Goal: Task Accomplishment & Management: Manage account settings

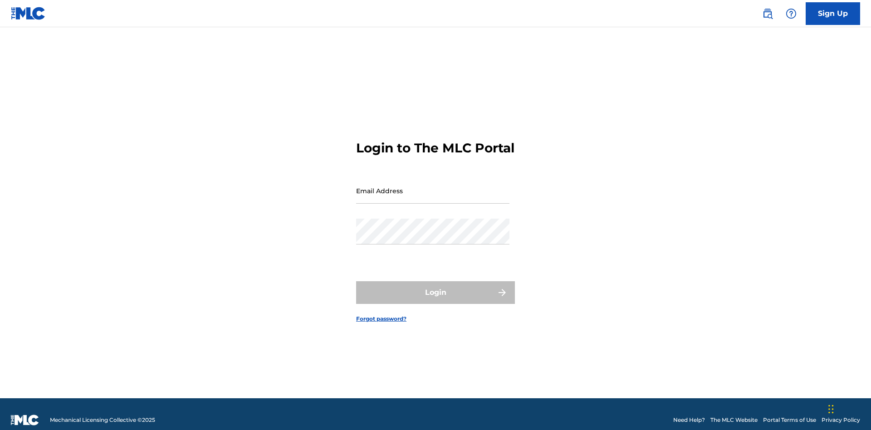
scroll to position [12, 0]
click at [433, 187] on input "Email Address" at bounding box center [432, 191] width 153 height 26
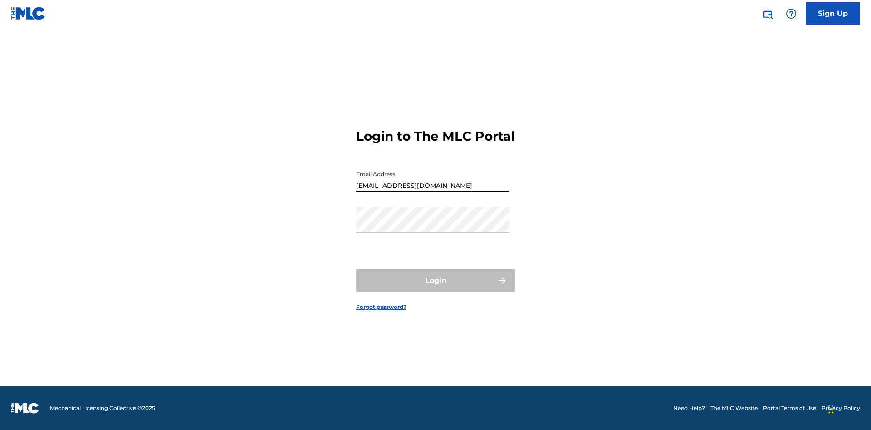
type input "[EMAIL_ADDRESS][DOMAIN_NAME]"
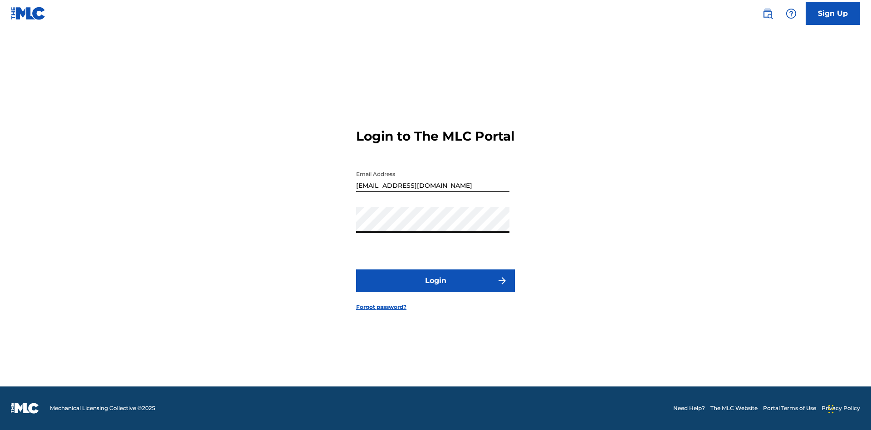
click at [436, 289] on button "Login" at bounding box center [435, 281] width 159 height 23
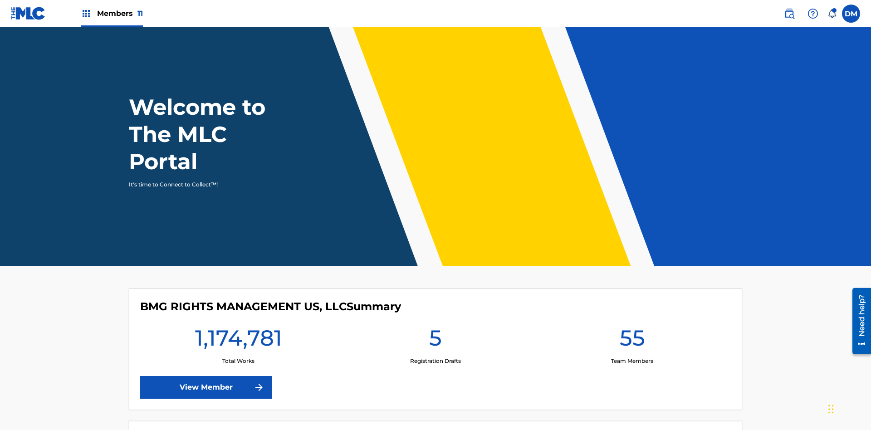
click at [112, 13] on span "Members 11" at bounding box center [120, 13] width 46 height 10
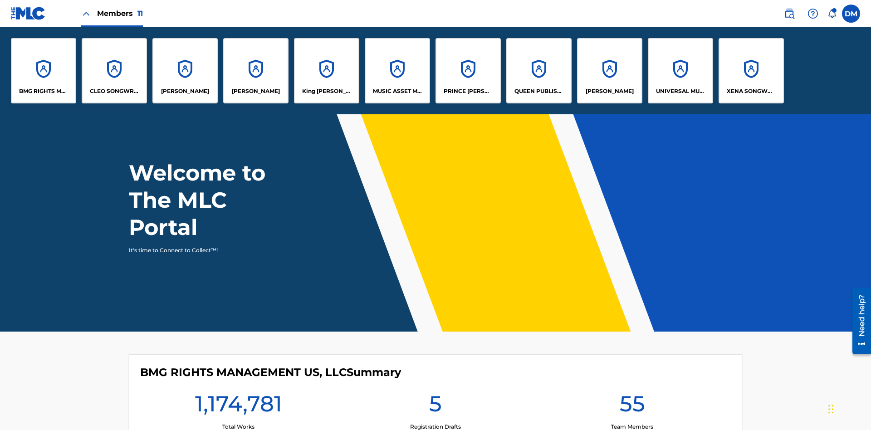
click at [680, 91] on p "UNIVERSAL MUSIC PUB GROUP" at bounding box center [680, 91] width 49 height 8
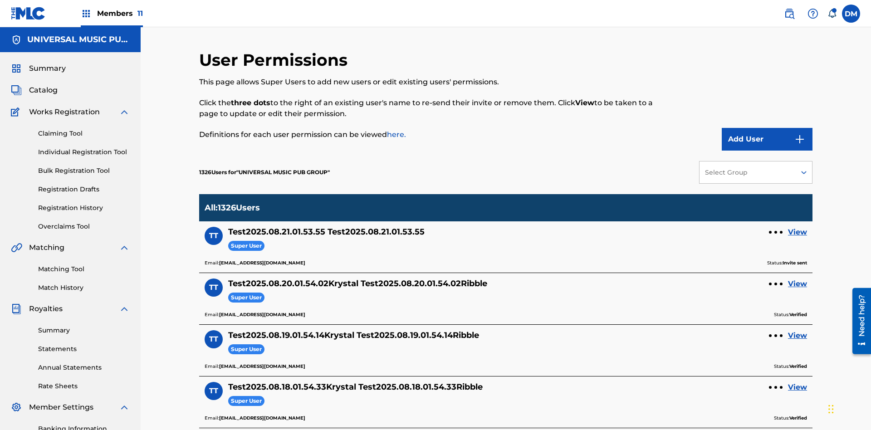
click at [767, 128] on button "Add User" at bounding box center [767, 139] width 91 height 23
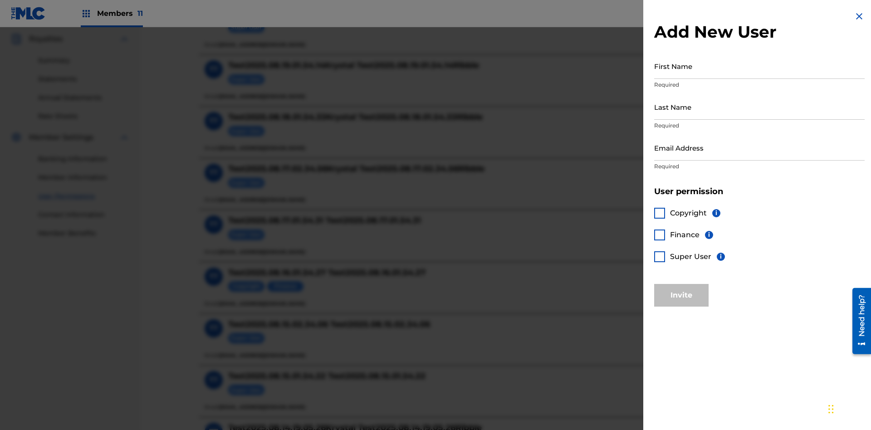
click at [760, 66] on input "First Name" at bounding box center [759, 66] width 211 height 26
type input "Test2025.08.21.01.54.00"
click at [760, 107] on input "Last Name" at bounding box center [759, 107] width 211 height 26
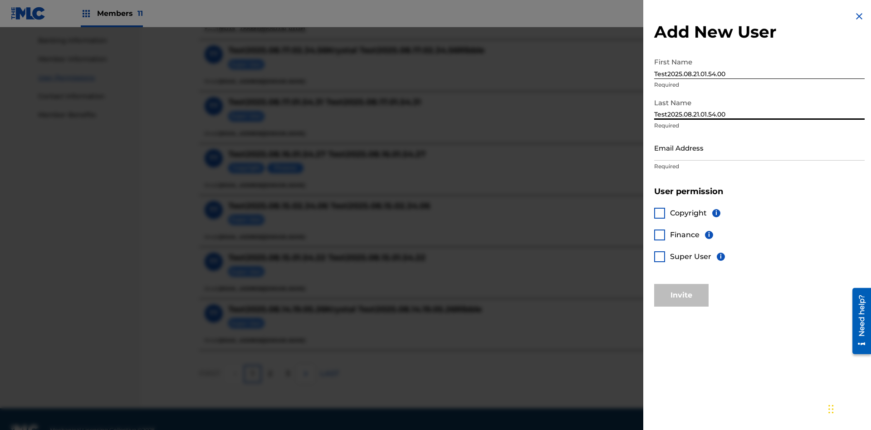
type input "Test2025.08.21.01.54.00"
click at [760, 148] on input "Email Address" at bounding box center [759, 148] width 211 height 26
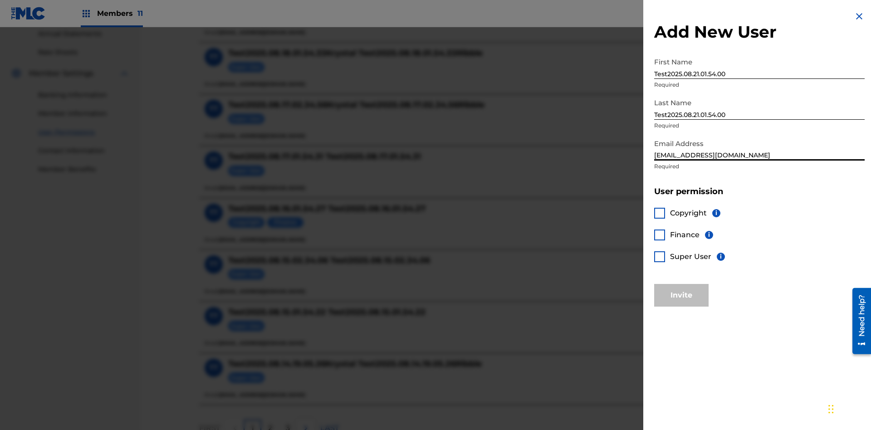
type input "[EMAIL_ADDRESS][DOMAIN_NAME]"
click at [660, 213] on div at bounding box center [659, 213] width 11 height 11
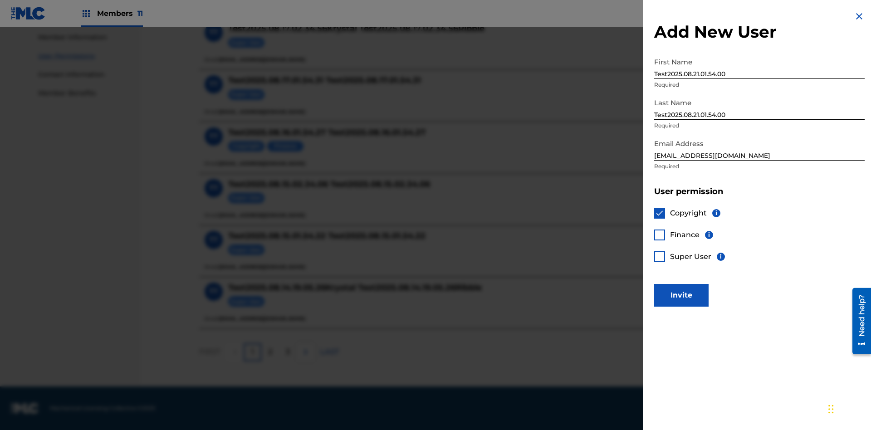
click at [682, 295] on button "Invite" at bounding box center [681, 295] width 54 height 23
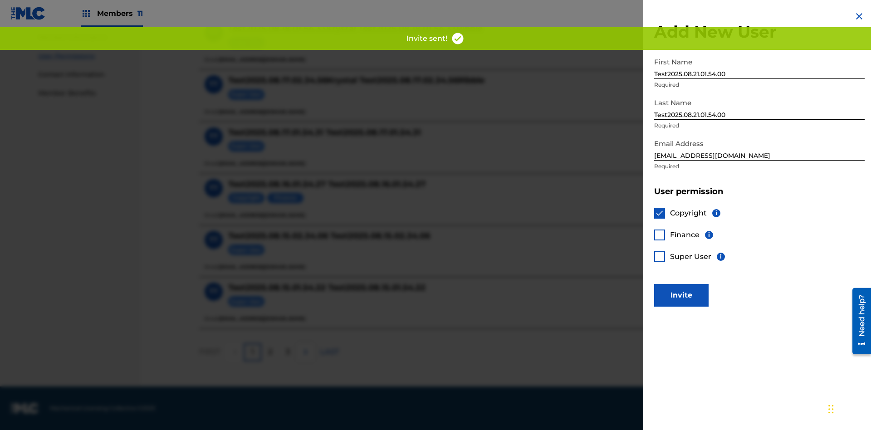
click at [694, 284] on button "Invite" at bounding box center [681, 295] width 54 height 23
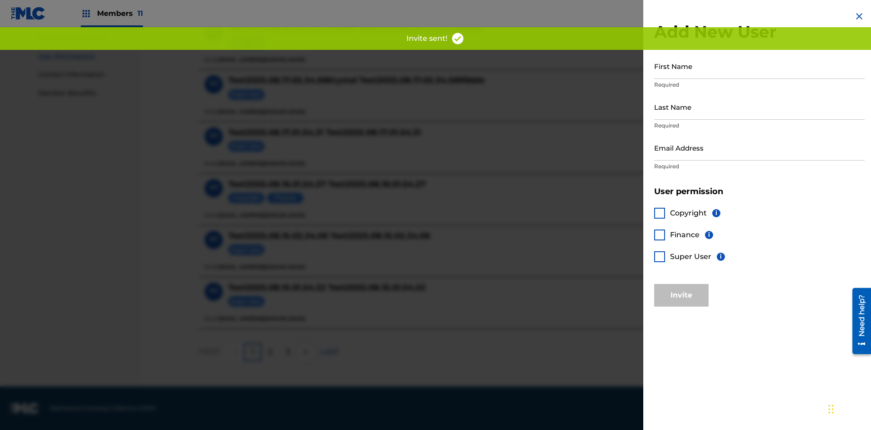
click at [760, 66] on input "First Name" at bounding box center [759, 66] width 211 height 26
type input "Test2025.08.21.01.54.04"
click at [760, 107] on input "Last Name" at bounding box center [759, 107] width 211 height 26
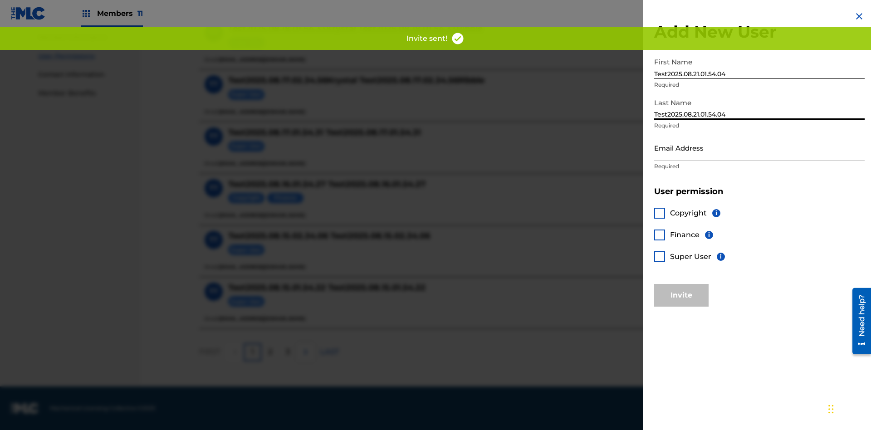
type input "Test2025.08.21.01.54.04"
click at [760, 148] on input "Email Address" at bounding box center [759, 148] width 211 height 26
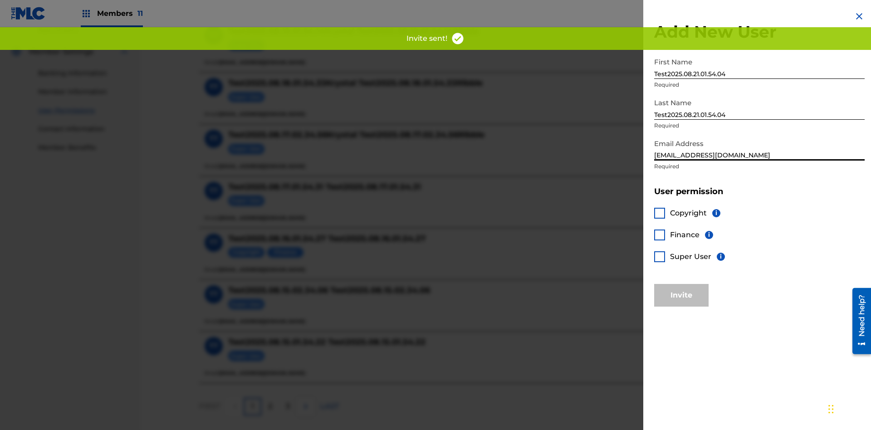
type input "[EMAIL_ADDRESS][DOMAIN_NAME]"
click at [660, 235] on div at bounding box center [659, 235] width 11 height 11
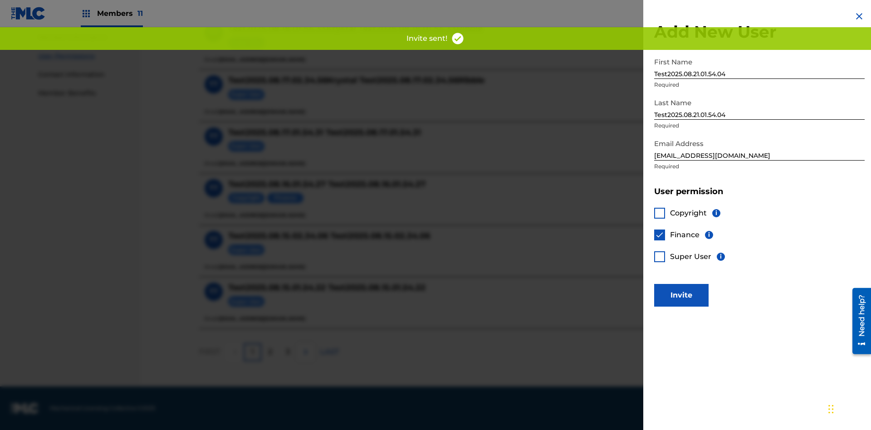
click at [682, 295] on button "Invite" at bounding box center [681, 295] width 54 height 23
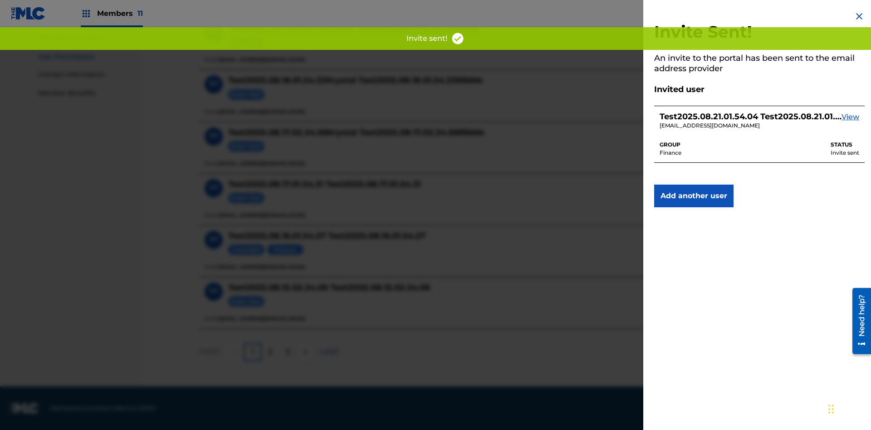
click at [694, 196] on button "Add another user" at bounding box center [693, 196] width 79 height 23
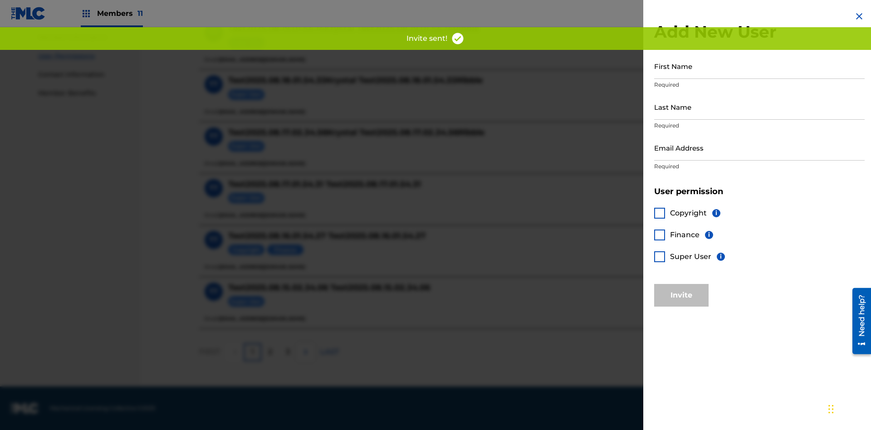
click at [760, 66] on input "First Name" at bounding box center [759, 66] width 211 height 26
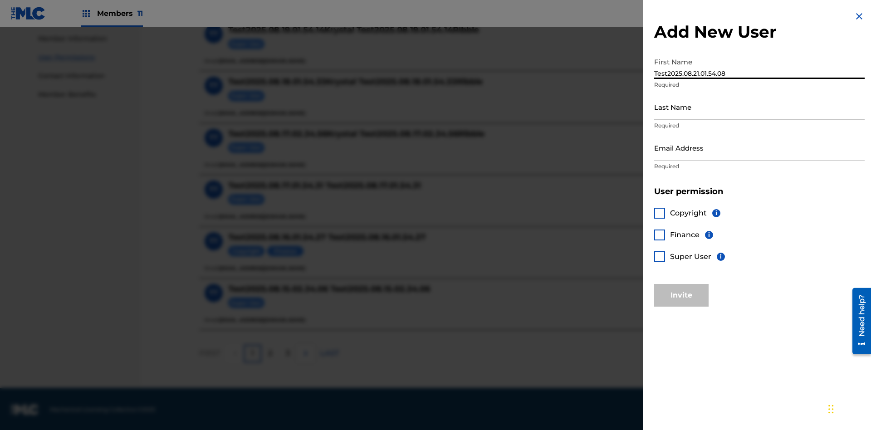
type input "Test2025.08.21.01.54.08"
click at [760, 107] on input "Last Name" at bounding box center [759, 107] width 211 height 26
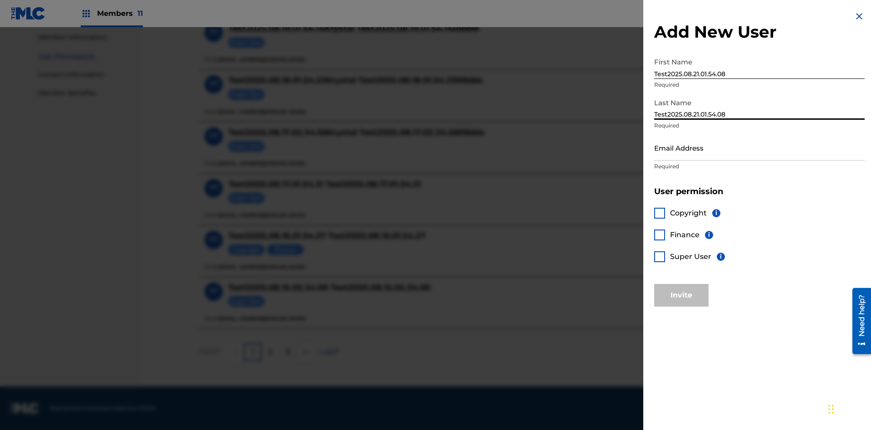
type input "Test2025.08.21.01.54.08"
click at [760, 148] on input "Email Address" at bounding box center [759, 148] width 211 height 26
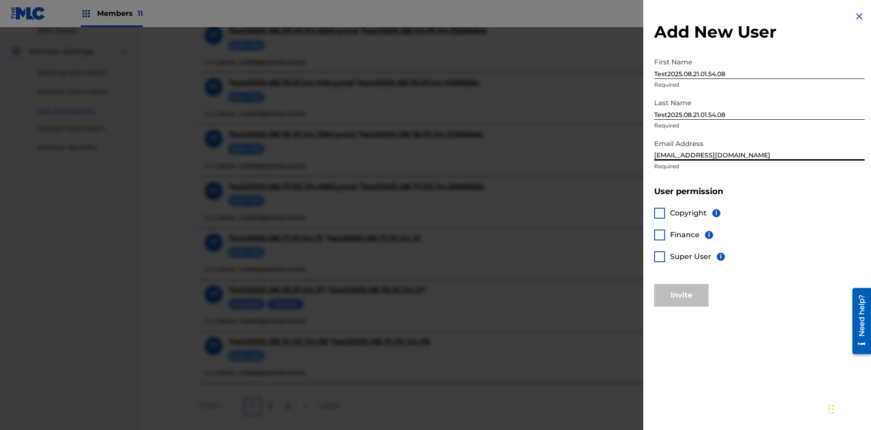
type input "[EMAIL_ADDRESS][DOMAIN_NAME]"
click at [660, 256] on div at bounding box center [659, 256] width 11 height 11
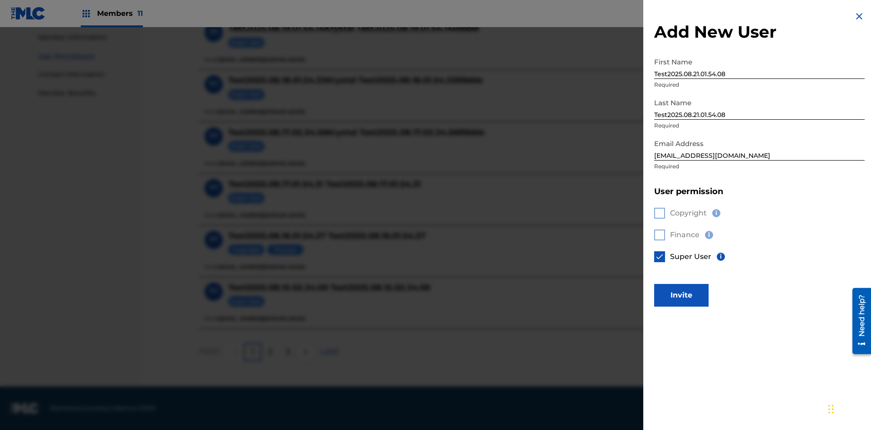
click at [682, 295] on button "Invite" at bounding box center [681, 295] width 54 height 23
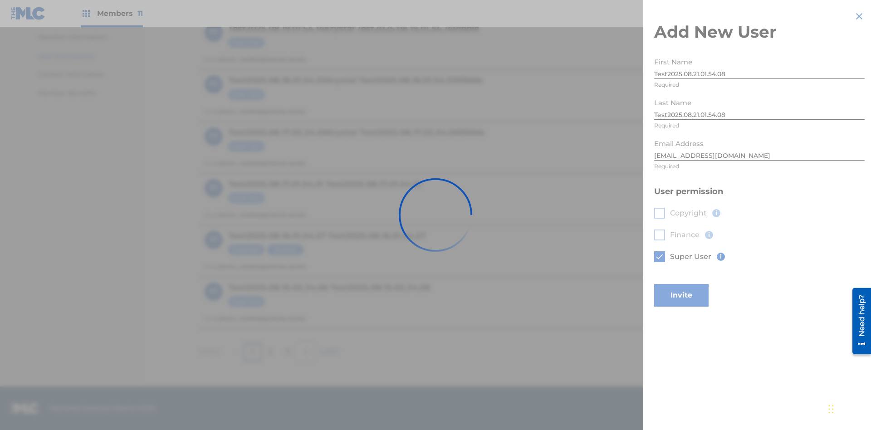
click at [694, 284] on button "Invite" at bounding box center [681, 295] width 54 height 23
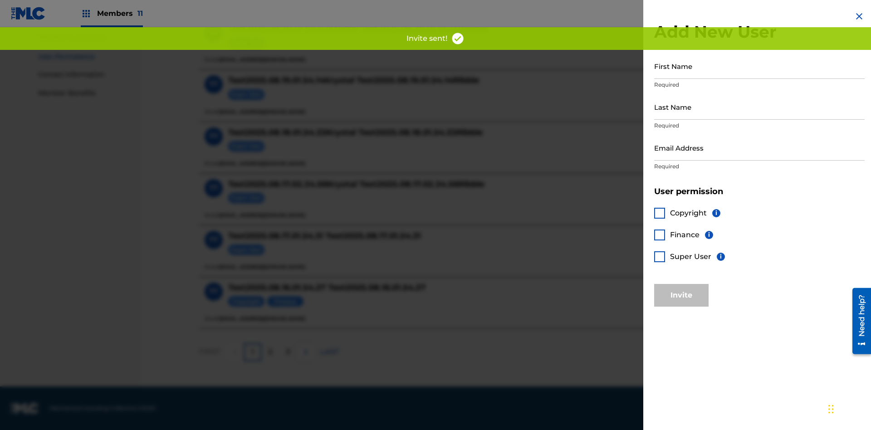
click at [760, 66] on input "First Name" at bounding box center [759, 66] width 211 height 26
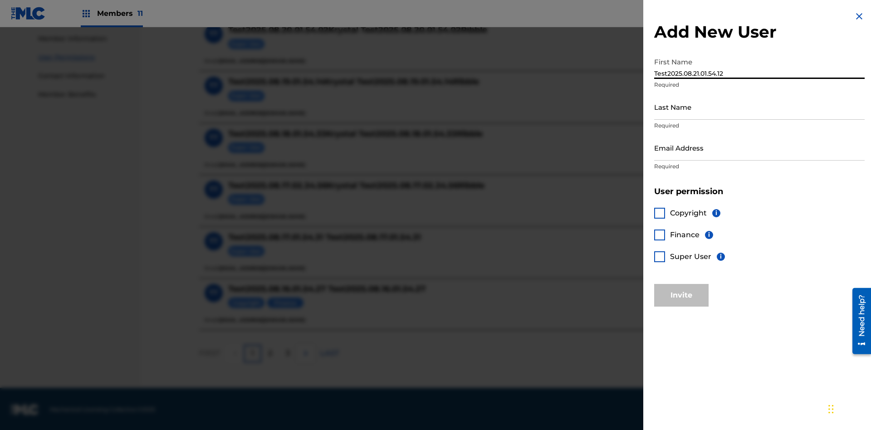
type input "Test2025.08.21.01.54.12"
click at [760, 107] on input "Last Name" at bounding box center [759, 107] width 211 height 26
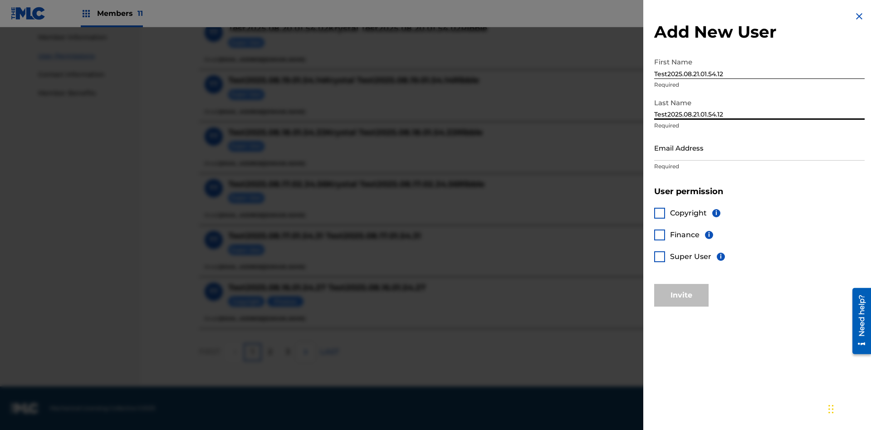
type input "Test2025.08.21.01.54.12"
click at [760, 148] on input "Email Address" at bounding box center [759, 148] width 211 height 26
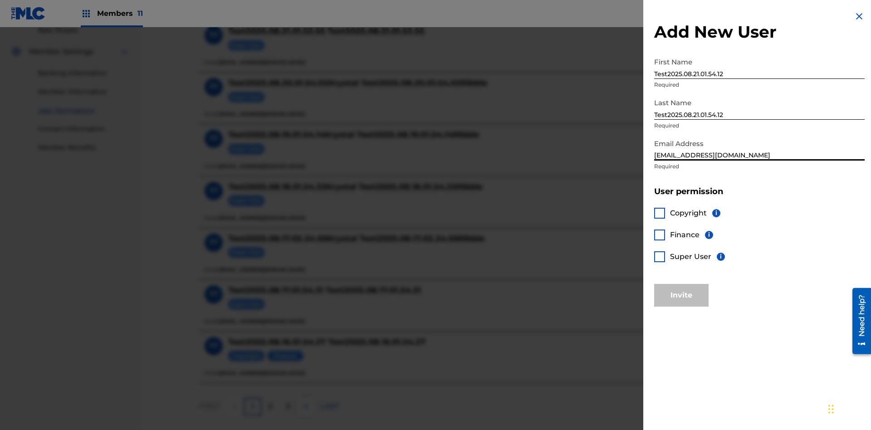
type input "[EMAIL_ADDRESS][DOMAIN_NAME]"
click at [660, 213] on div at bounding box center [659, 213] width 11 height 11
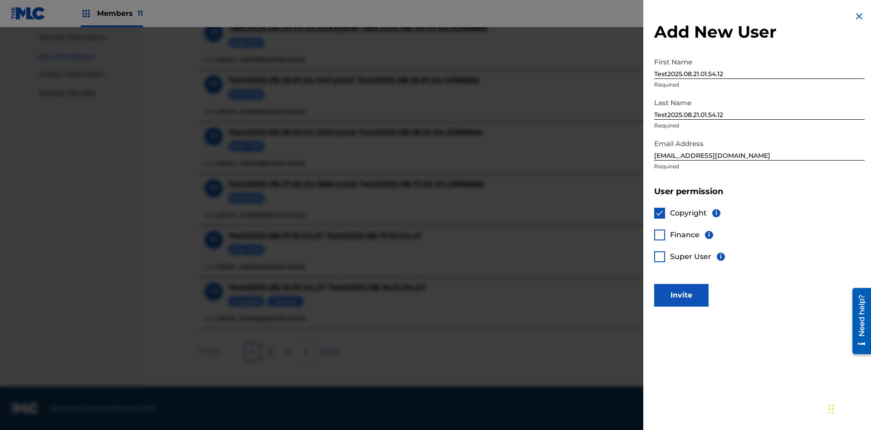
click at [660, 235] on div at bounding box center [659, 235] width 11 height 11
click at [682, 295] on button "Invite" at bounding box center [681, 295] width 54 height 23
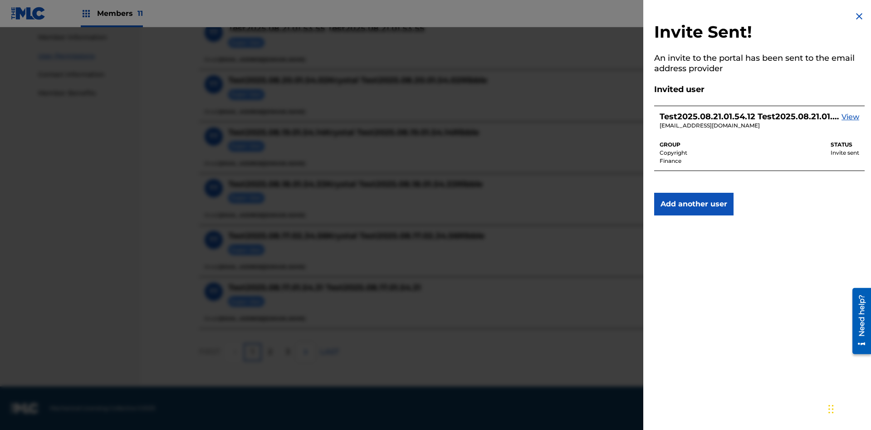
click at [860, 16] on img at bounding box center [859, 16] width 11 height 11
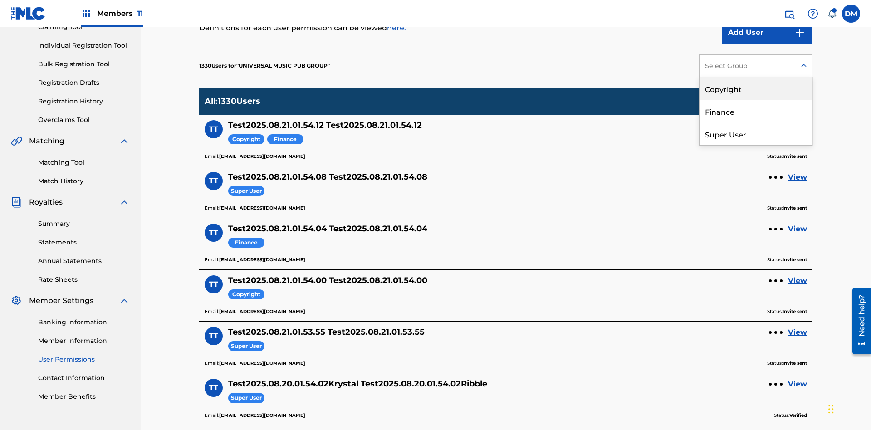
click at [756, 89] on div "Copyright" at bounding box center [756, 88] width 113 height 23
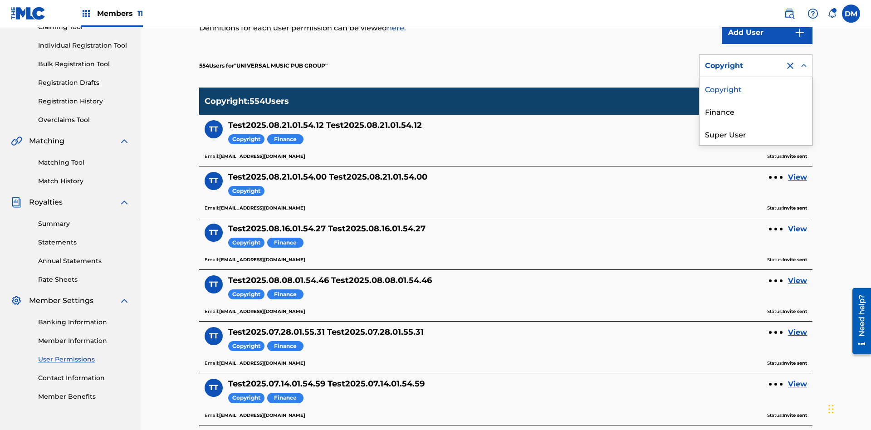
click at [756, 111] on div "Finance" at bounding box center [756, 111] width 113 height 23
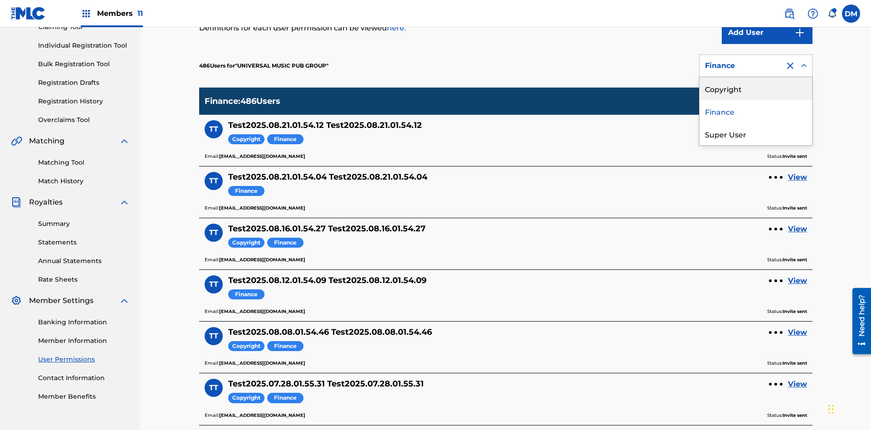
click at [756, 134] on div "Super User" at bounding box center [756, 134] width 113 height 23
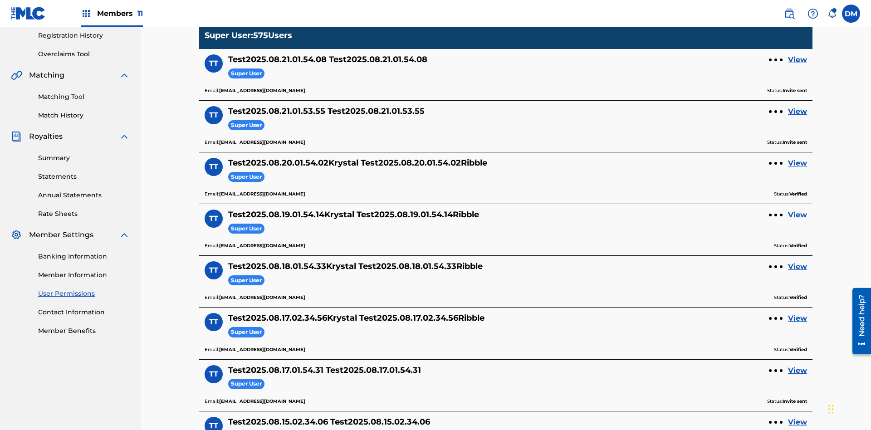
click at [756, 5] on div "Super User" at bounding box center [742, 0] width 74 height 11
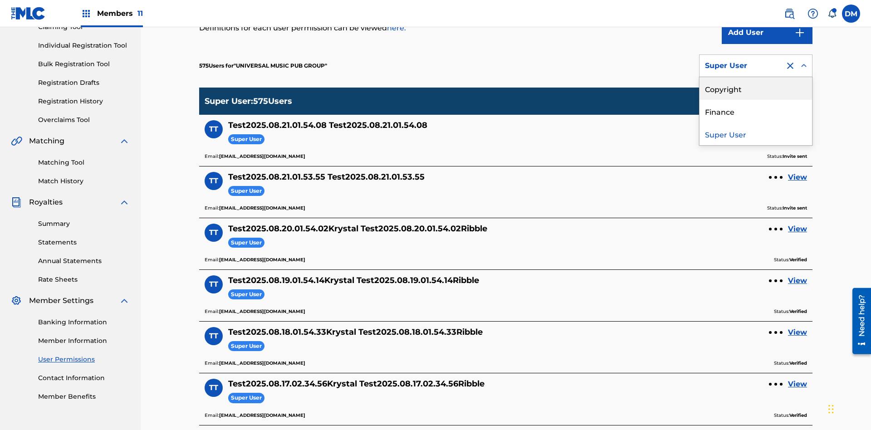
click at [756, 89] on div "Copyright" at bounding box center [756, 88] width 113 height 23
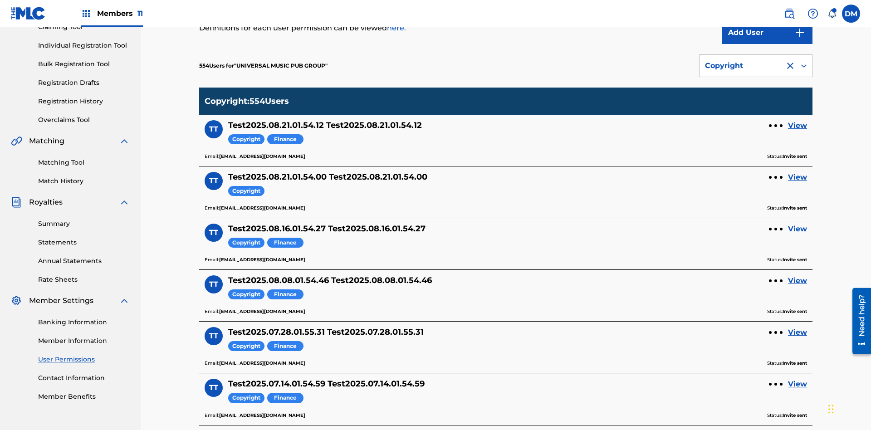
click at [756, 66] on div "Copyright" at bounding box center [742, 65] width 74 height 11
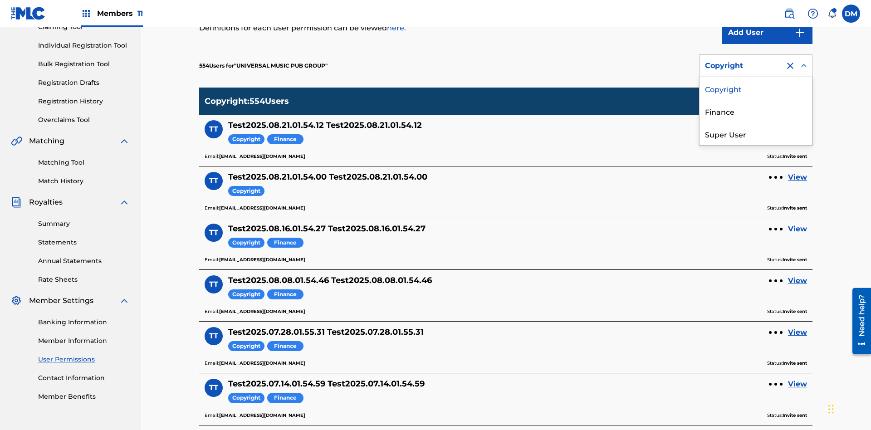
click at [756, 111] on div "Finance" at bounding box center [756, 111] width 113 height 23
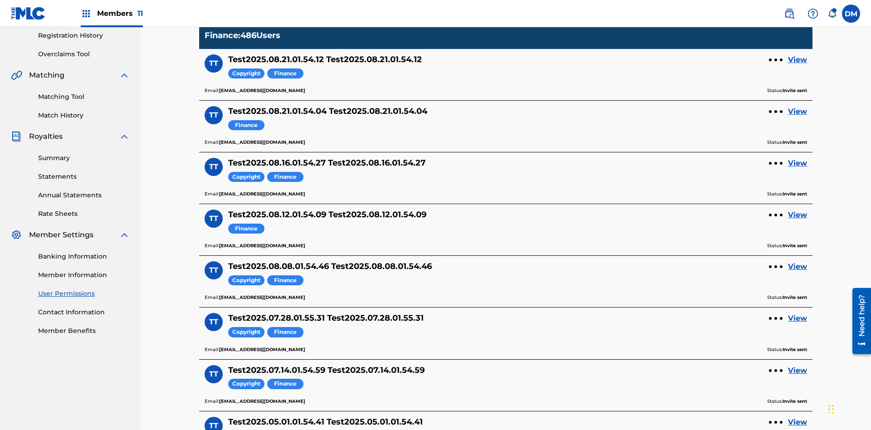
click at [791, 5] on div at bounding box center [790, 0] width 11 height 11
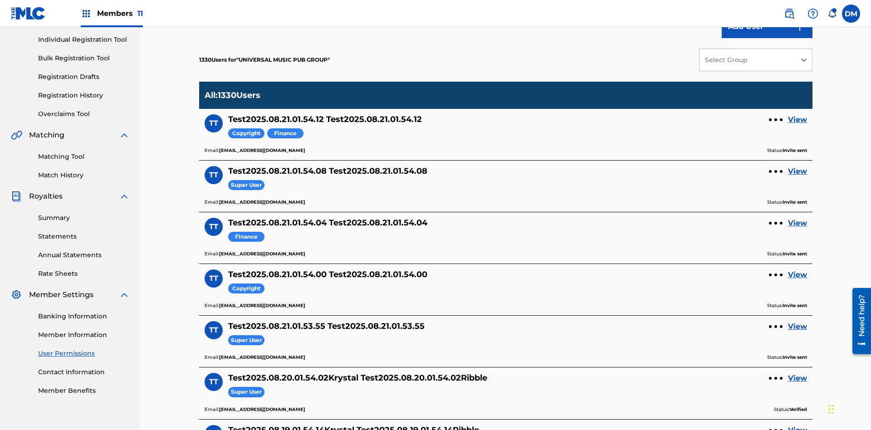
scroll to position [341, 0]
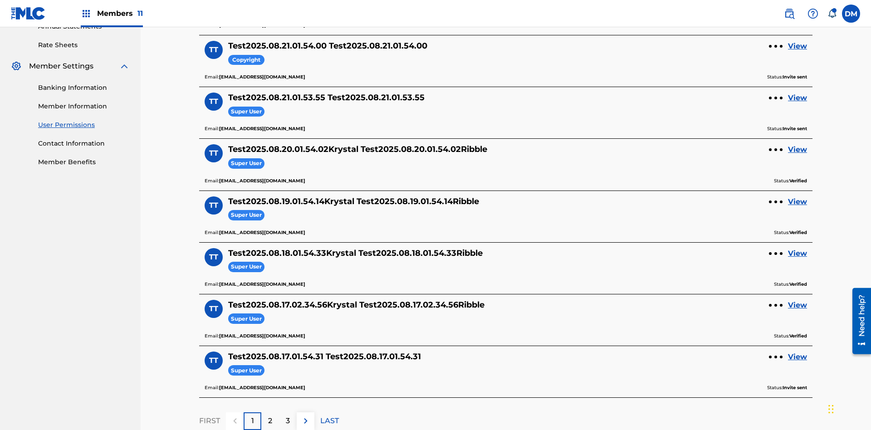
click at [798, 52] on link "View" at bounding box center [797, 46] width 19 height 11
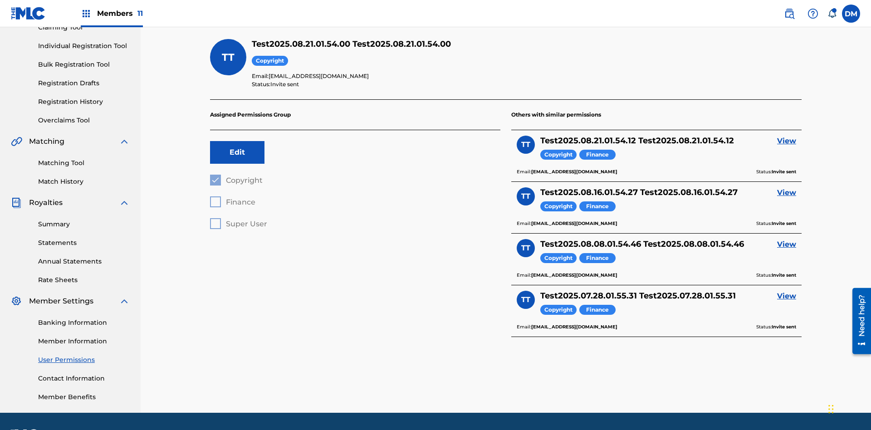
scroll to position [133, 0]
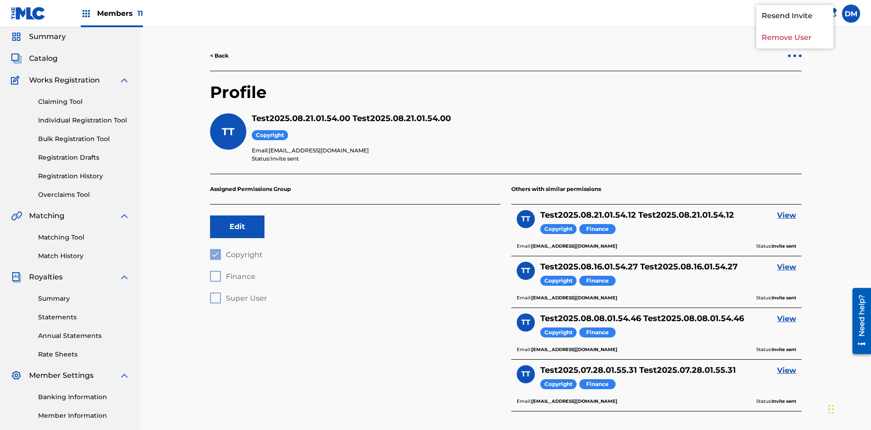
click at [795, 49] on p "Remove User" at bounding box center [795, 38] width 77 height 22
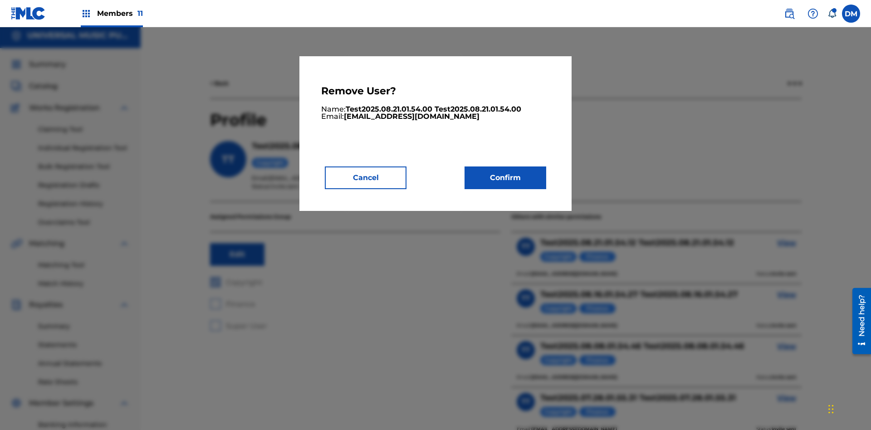
scroll to position [116, 0]
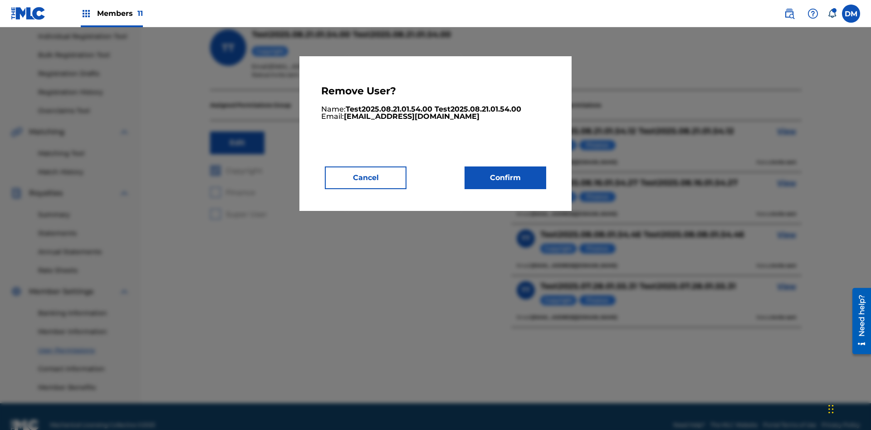
click at [506, 177] on button "Confirm" at bounding box center [506, 178] width 82 height 23
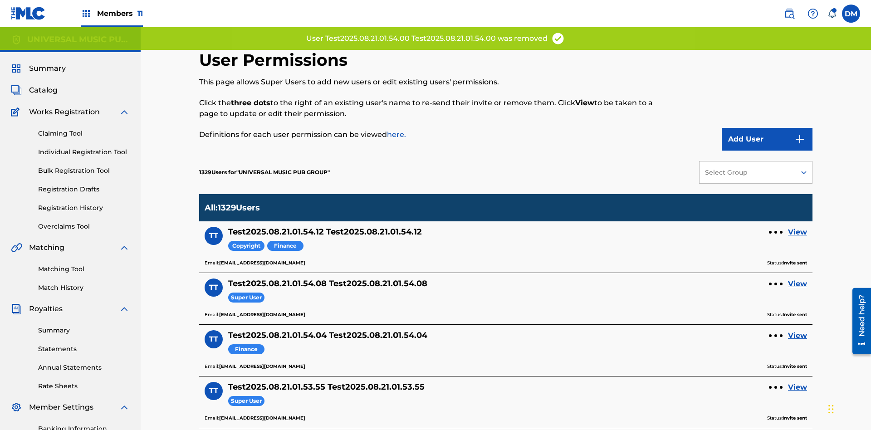
scroll to position [290, 0]
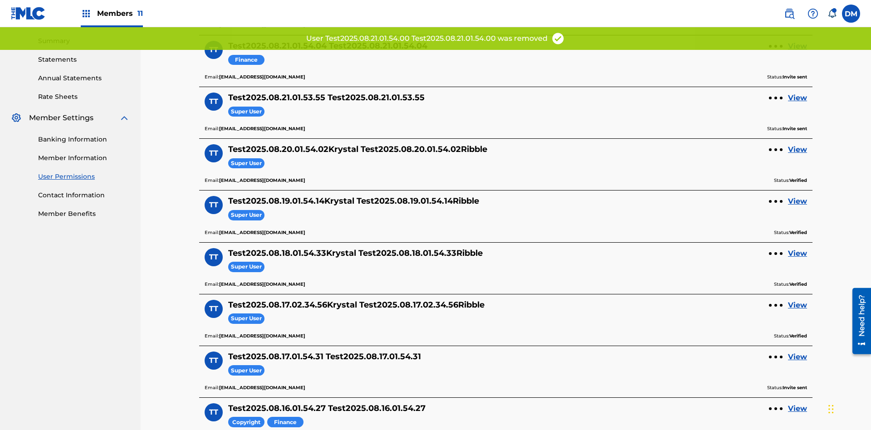
click at [798, 52] on link "View" at bounding box center [797, 46] width 19 height 11
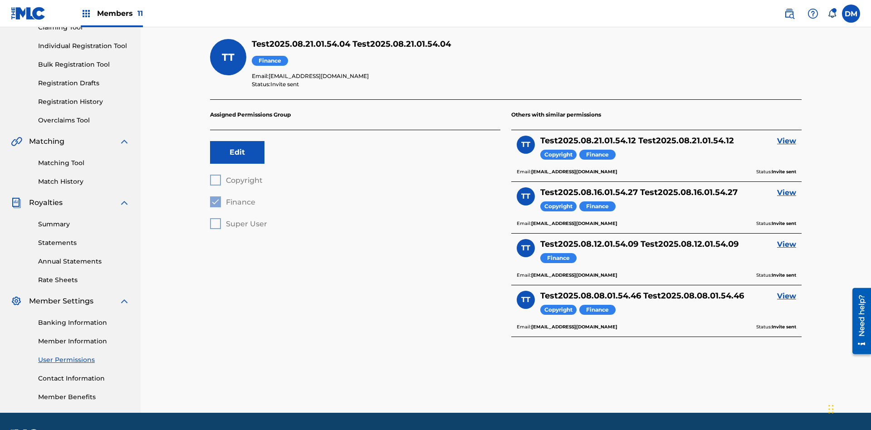
scroll to position [133, 0]
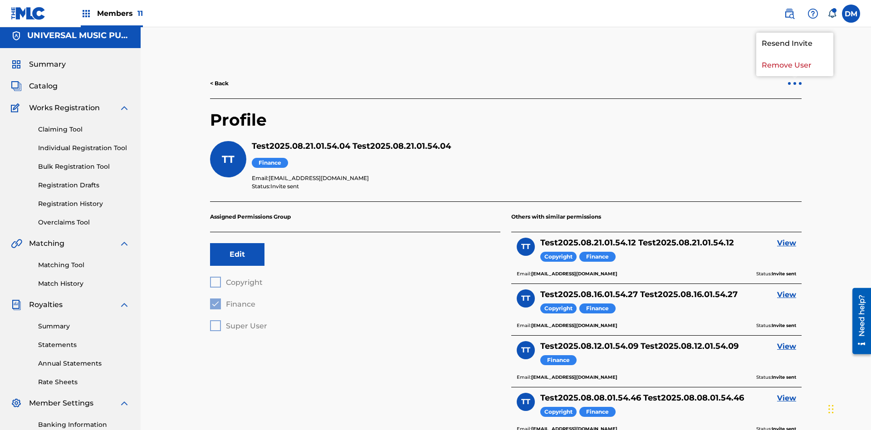
click at [795, 65] on p "Remove User" at bounding box center [795, 65] width 77 height 22
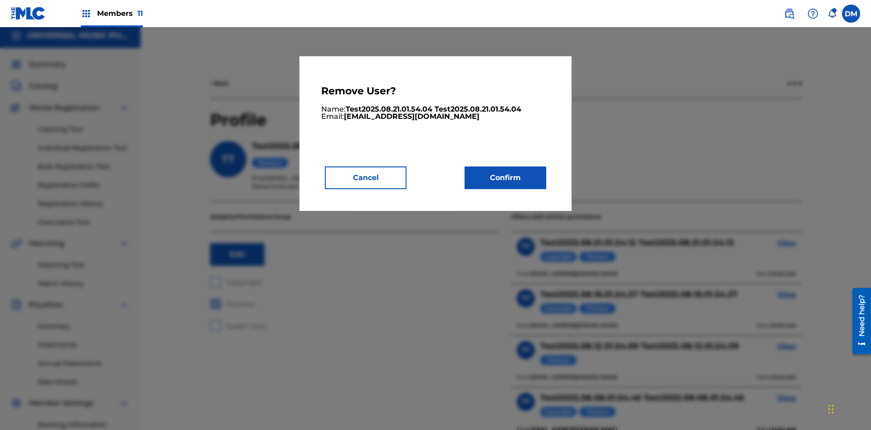
click at [506, 177] on button "Confirm" at bounding box center [506, 178] width 82 height 23
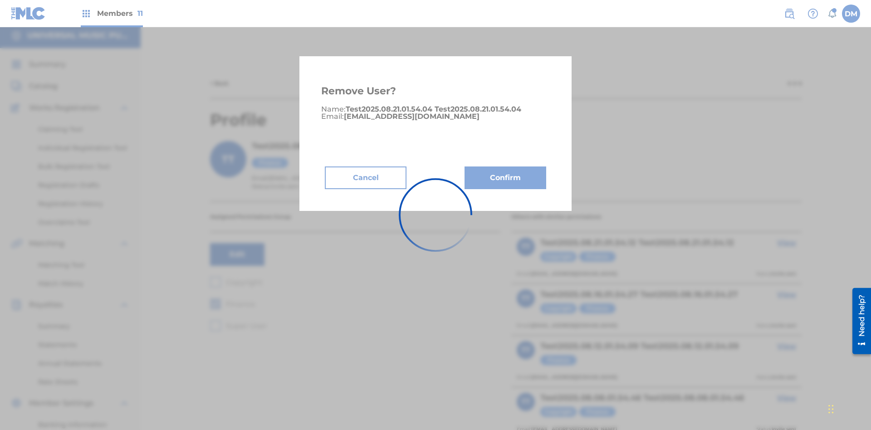
scroll to position [116, 0]
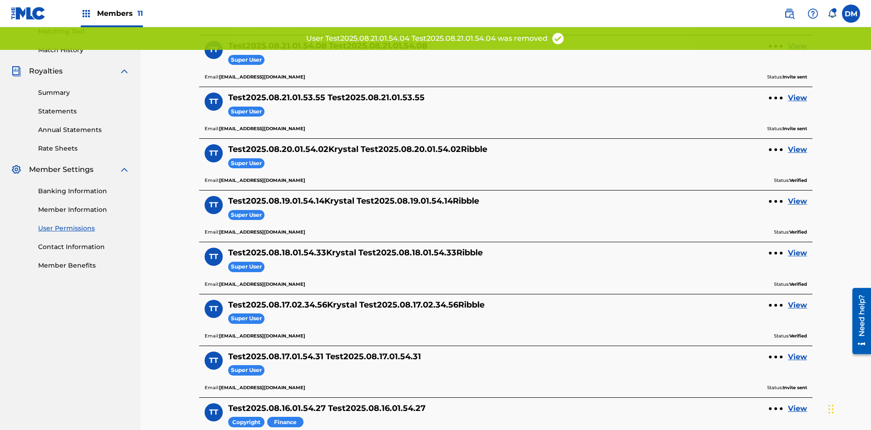
scroll to position [224, 0]
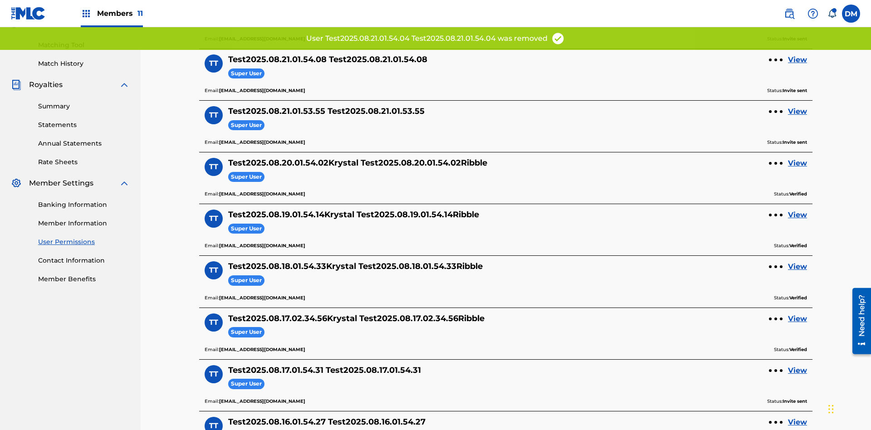
click at [798, 60] on link "View" at bounding box center [797, 59] width 19 height 11
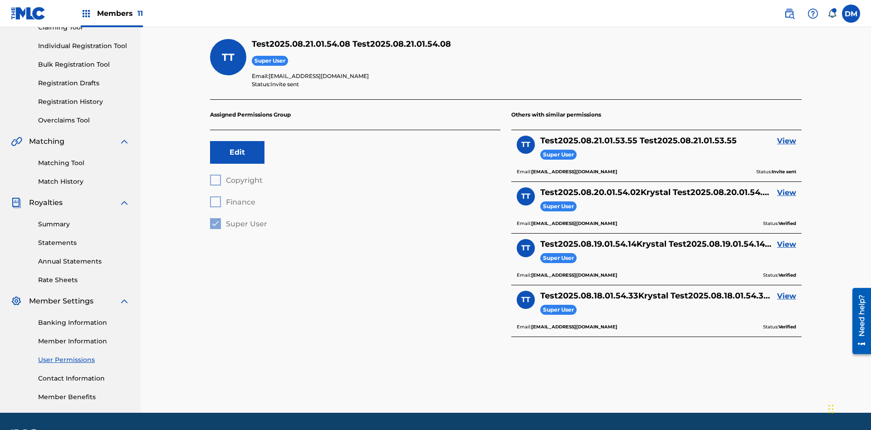
scroll to position [133, 0]
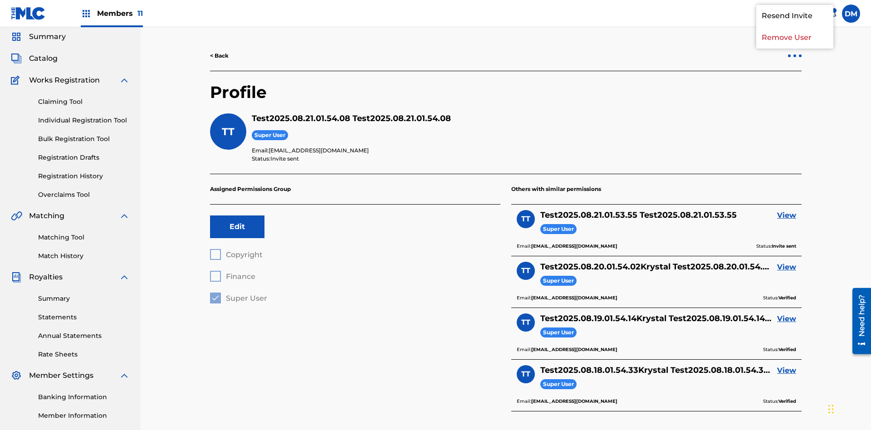
click at [795, 49] on p "Remove User" at bounding box center [795, 38] width 77 height 22
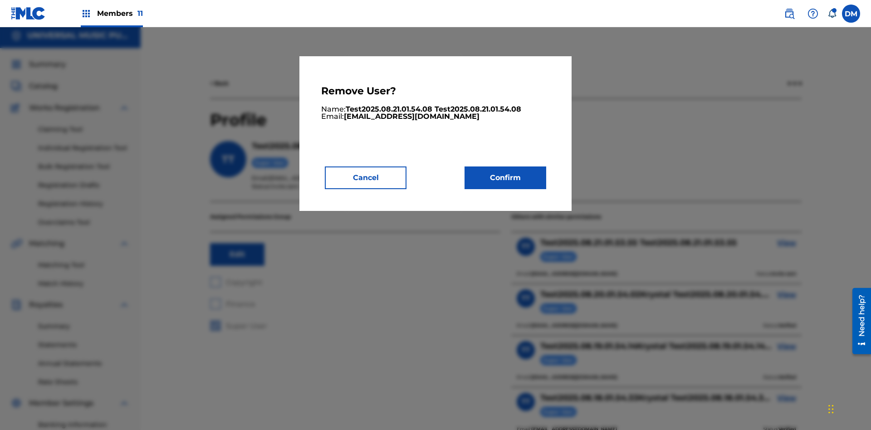
click at [506, 177] on button "Confirm" at bounding box center [506, 178] width 82 height 23
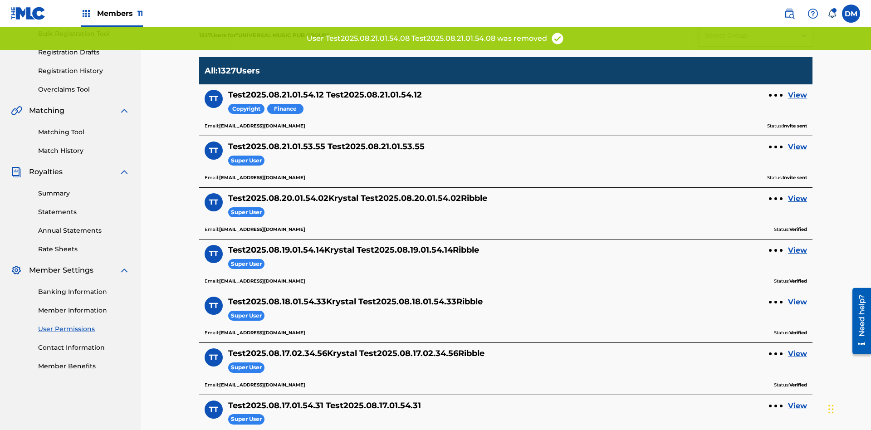
click at [798, 90] on link "View" at bounding box center [797, 95] width 19 height 11
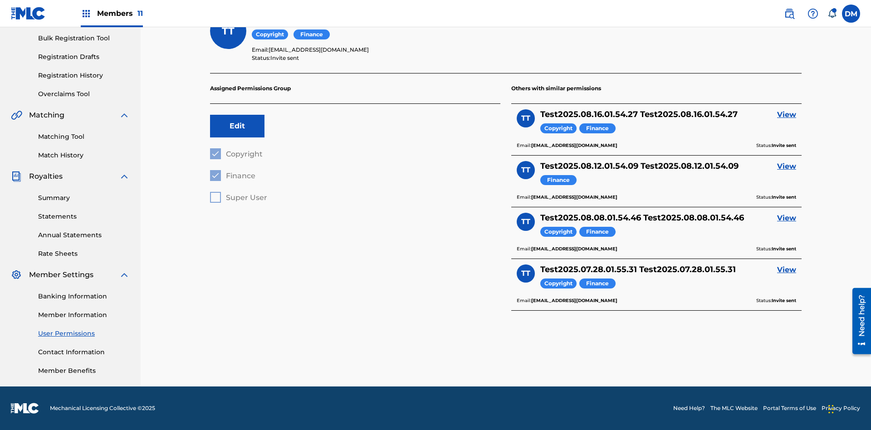
scroll to position [124, 0]
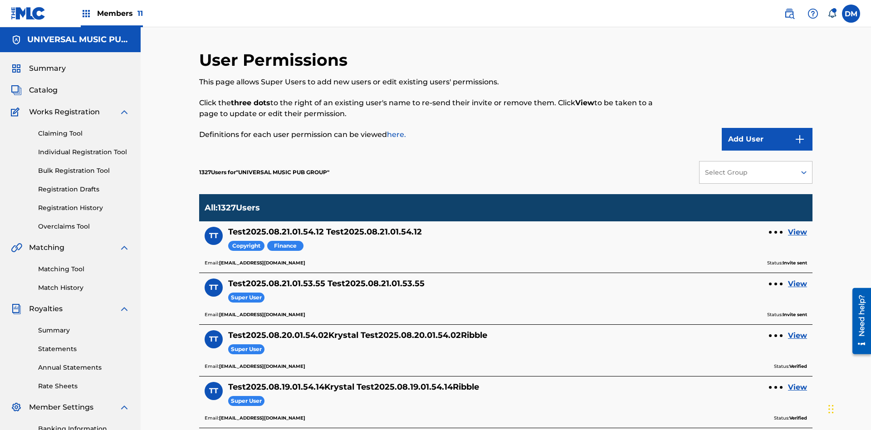
click at [776, 231] on div at bounding box center [776, 232] width 3 height 3
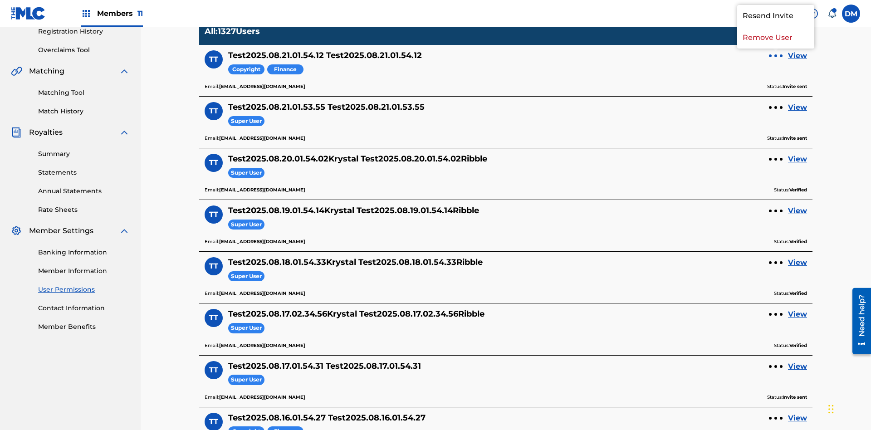
click at [776, 49] on p "Remove User" at bounding box center [776, 38] width 77 height 22
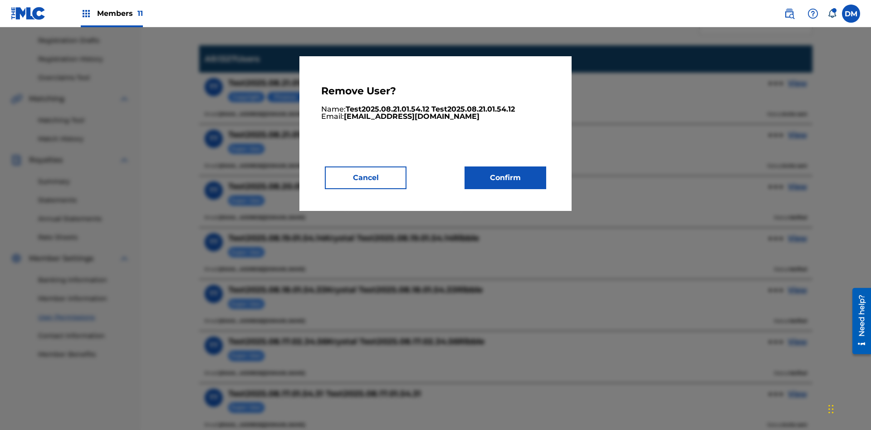
click at [506, 177] on button "Confirm" at bounding box center [506, 178] width 82 height 23
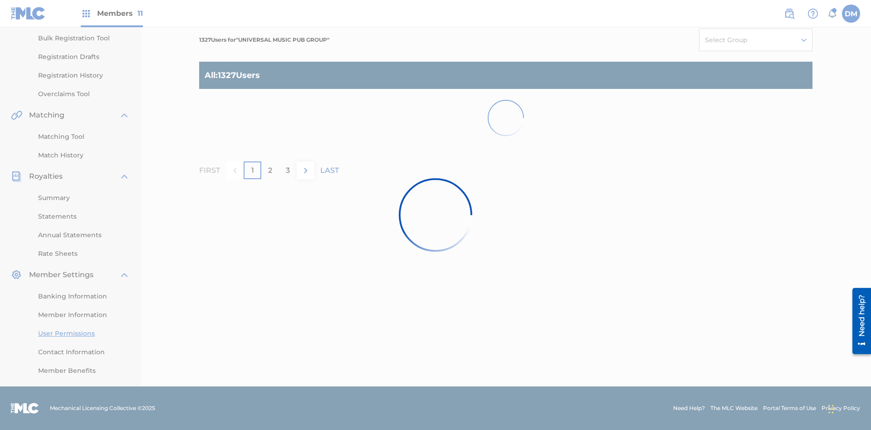
scroll to position [133, 0]
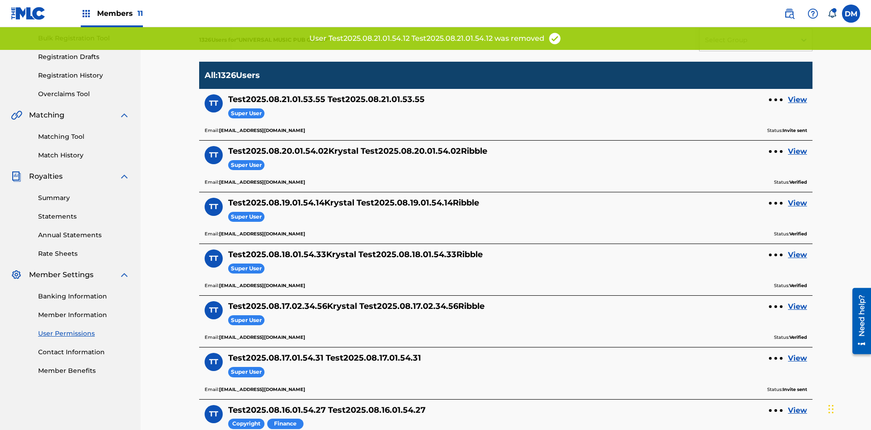
click at [798, 94] on link "View" at bounding box center [797, 99] width 19 height 11
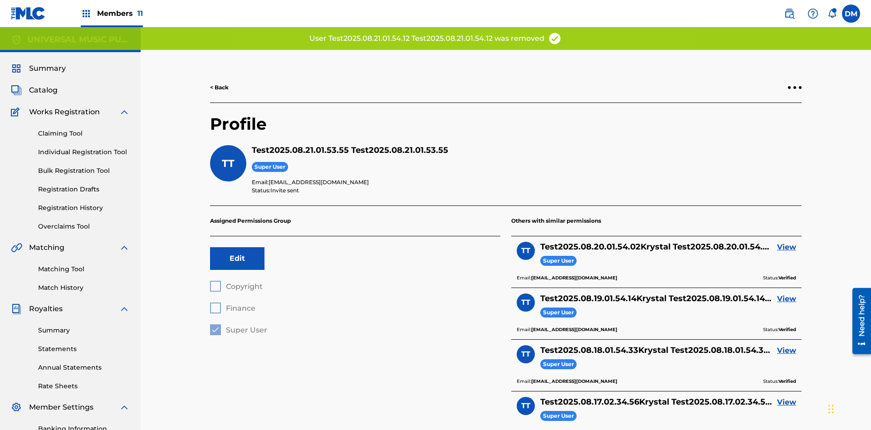
scroll to position [133, 0]
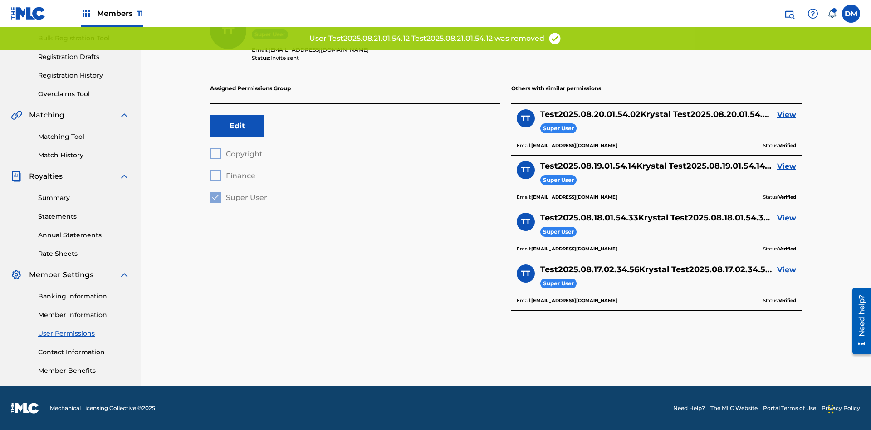
click at [787, 115] on link "View" at bounding box center [786, 114] width 19 height 11
